Goal: Contribute content

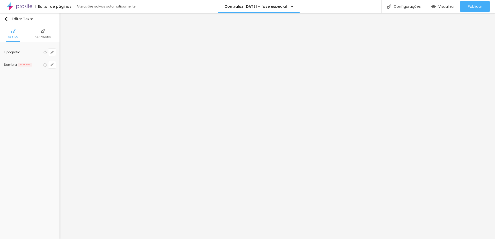
click at [46, 35] on span "Avançado" at bounding box center [43, 36] width 17 height 3
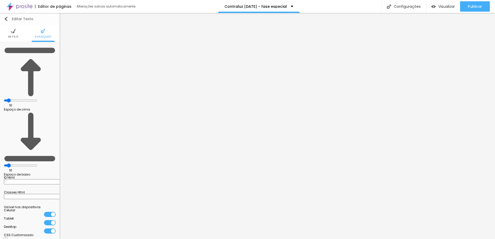
click at [7, 19] on img "button" at bounding box center [6, 19] width 4 height 4
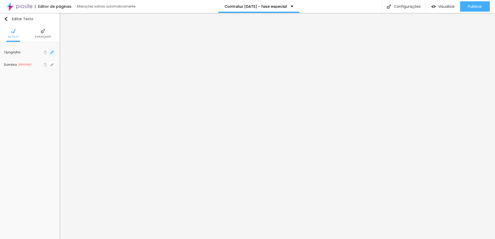
click at [51, 50] on button "button" at bounding box center [51, 52] width 7 height 7
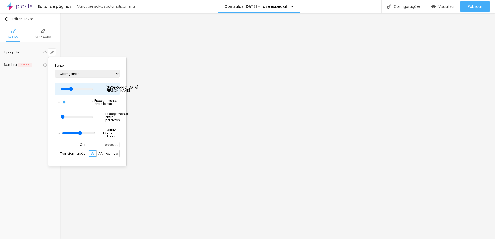
type input "1"
type input "31"
type input "1"
type input "30"
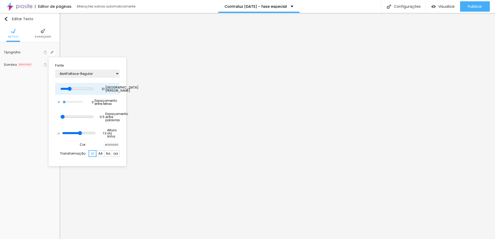
type input "30"
type input "1"
type input "29"
type input "1"
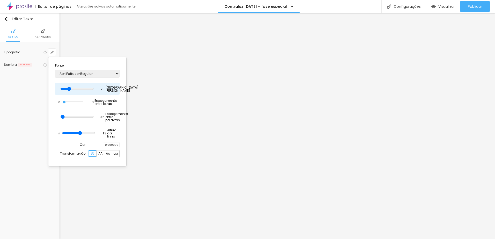
type input "30"
type input "1"
type input "30"
click at [76, 87] on input "range" at bounding box center [76, 89] width 33 height 4
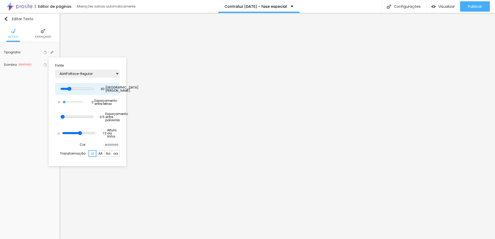
type input "1"
click at [245, 165] on div at bounding box center [247, 119] width 495 height 239
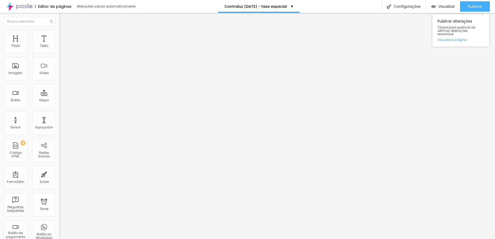
drag, startPoint x: 474, startPoint y: 9, endPoint x: 454, endPoint y: 21, distance: 23.6
click at [474, 9] on span "Publicar" at bounding box center [475, 6] width 14 height 4
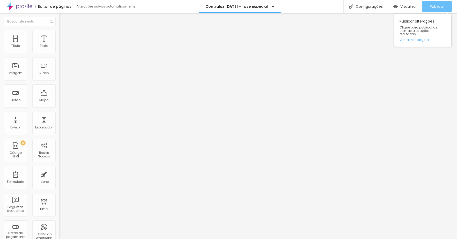
click at [431, 10] on div "Publicar" at bounding box center [437, 6] width 14 height 10
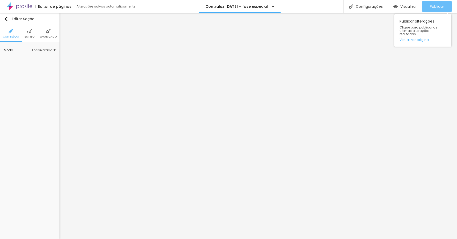
click at [434, 7] on span "Publicar" at bounding box center [437, 6] width 14 height 4
